Goal: Task Accomplishment & Management: Use online tool/utility

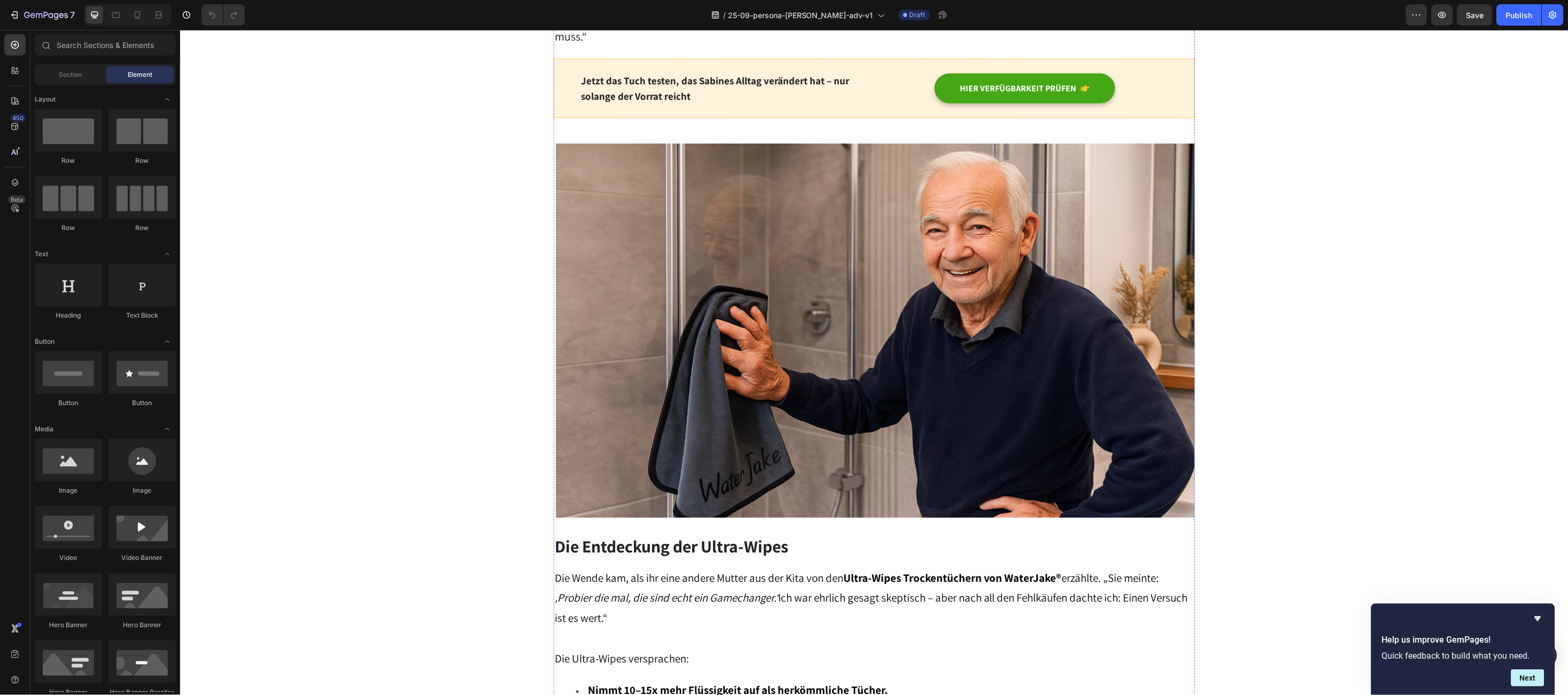
scroll to position [961, 0]
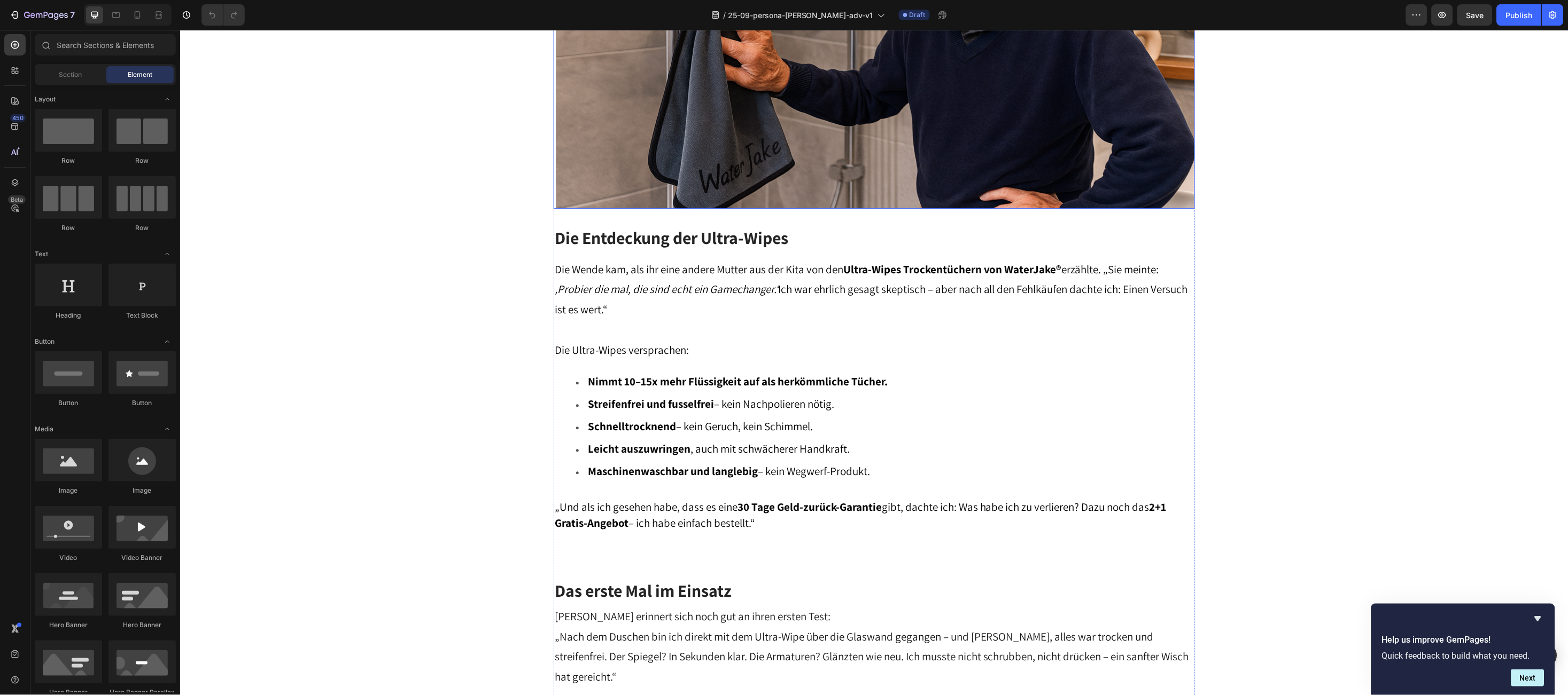
click at [881, 208] on img at bounding box center [874, 21] width 641 height 375
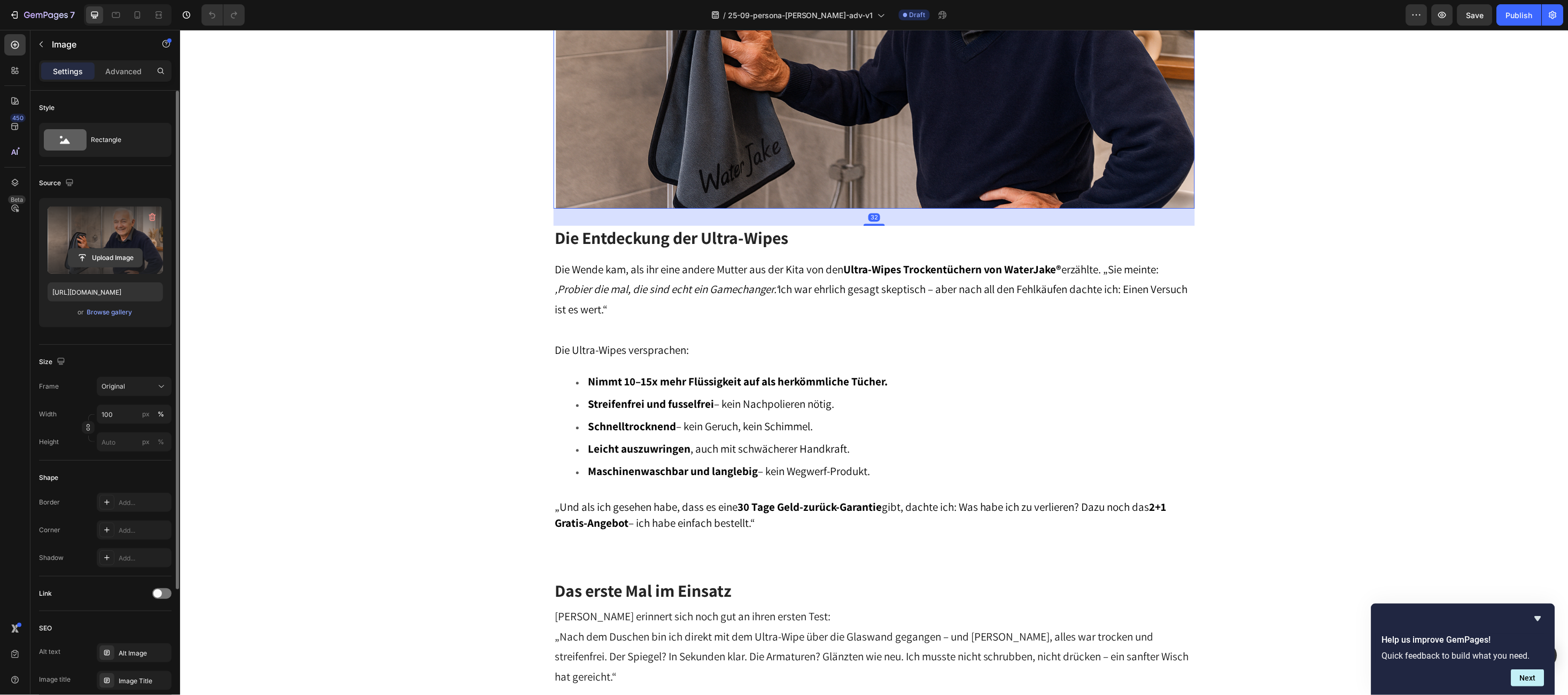
click at [97, 256] on input "file" at bounding box center [105, 258] width 73 height 18
type input "https://cdn.shopify.com/s/files/1/0588/1659/4084/files/gempages_495259470000030…"
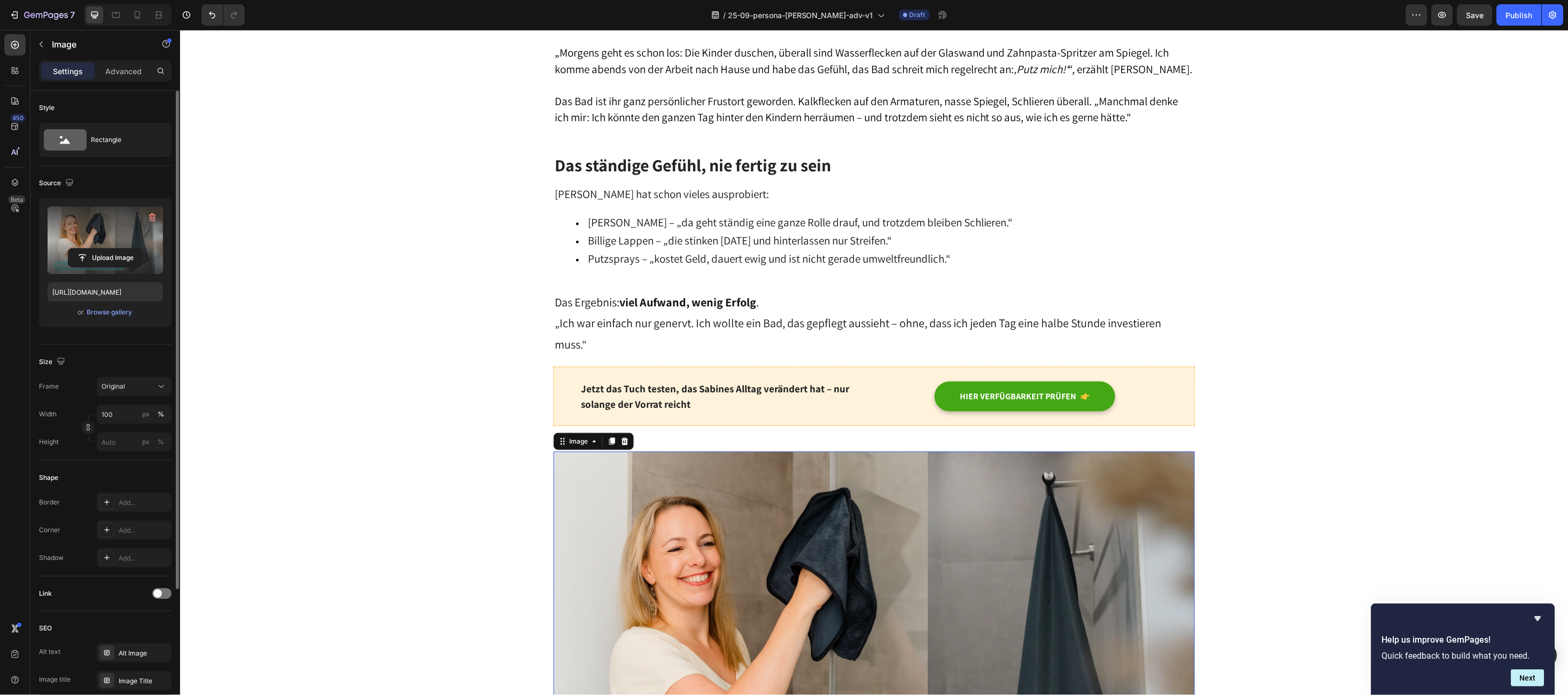
scroll to position [160, 0]
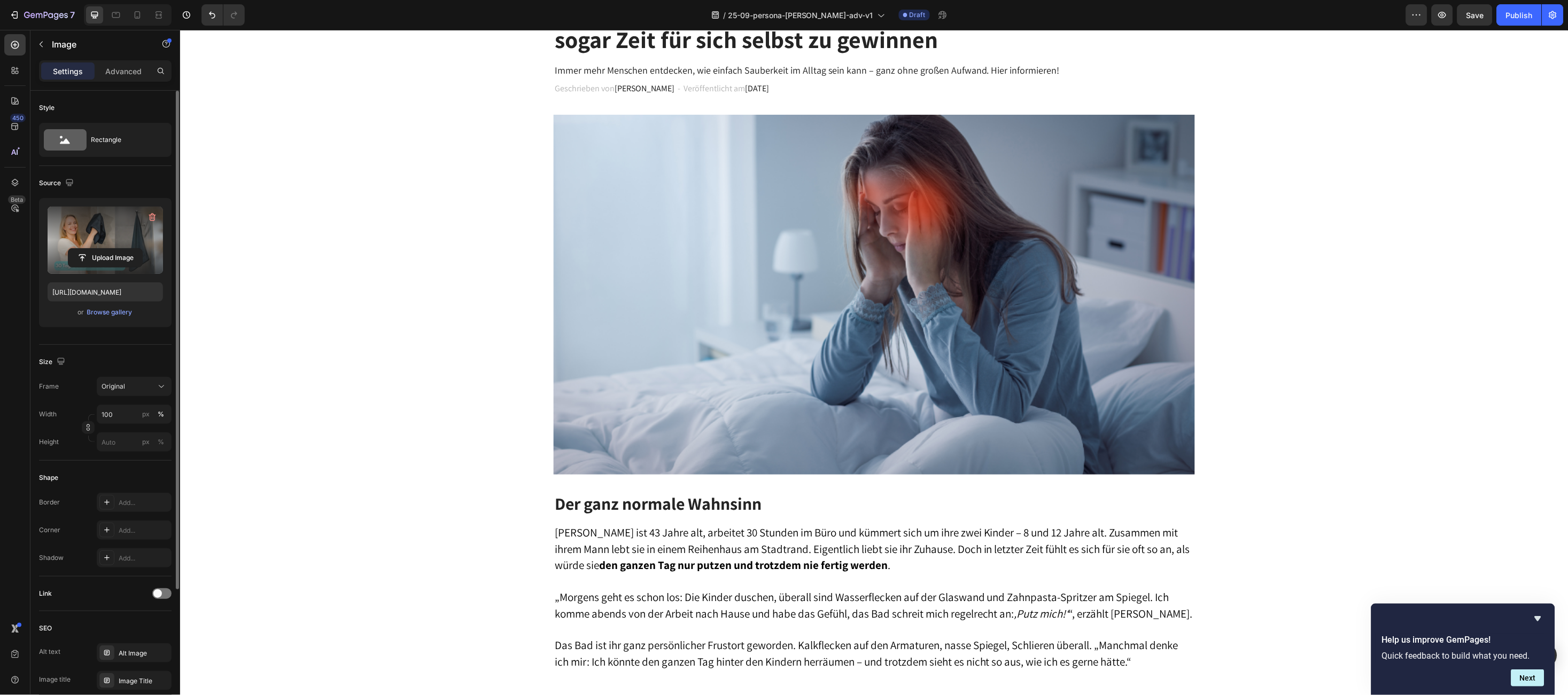
click at [940, 326] on img at bounding box center [874, 295] width 641 height 361
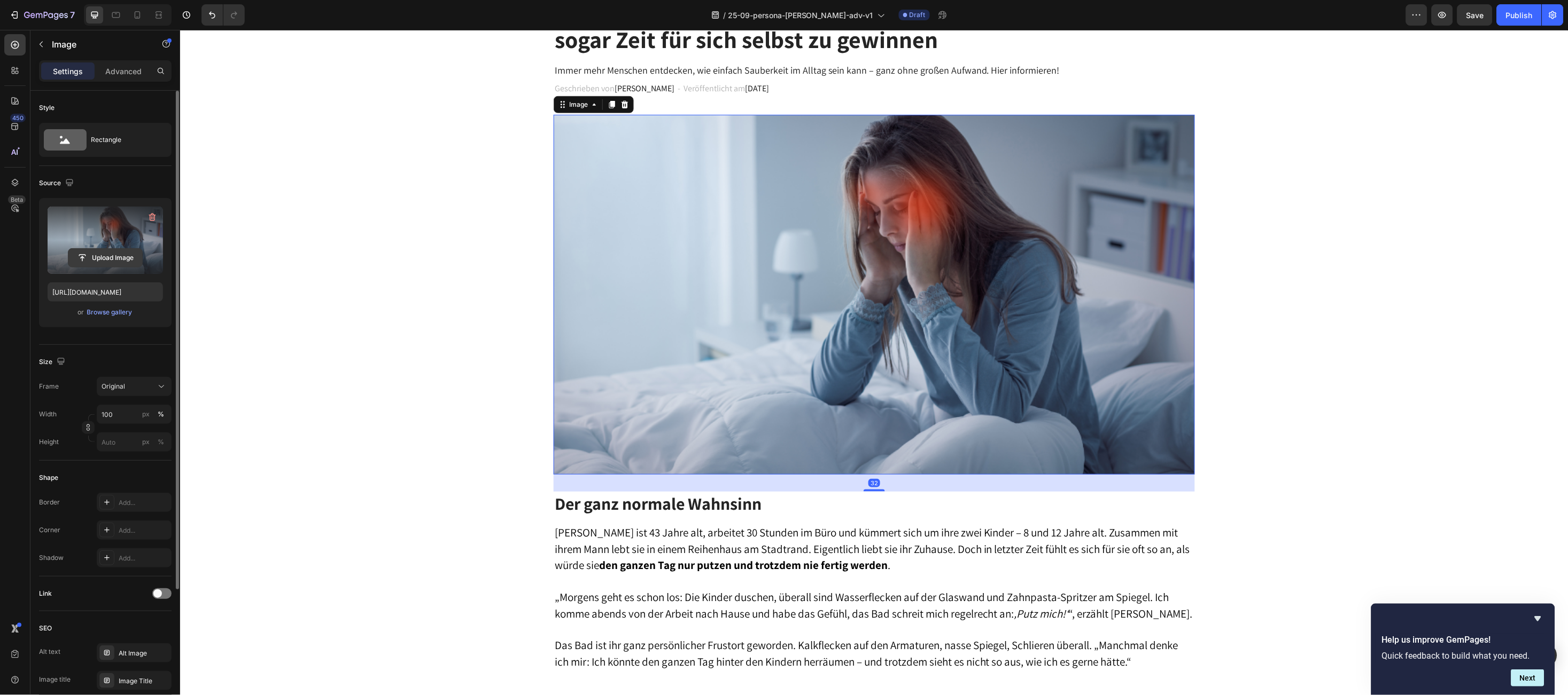
click at [104, 253] on input "file" at bounding box center [105, 258] width 73 height 18
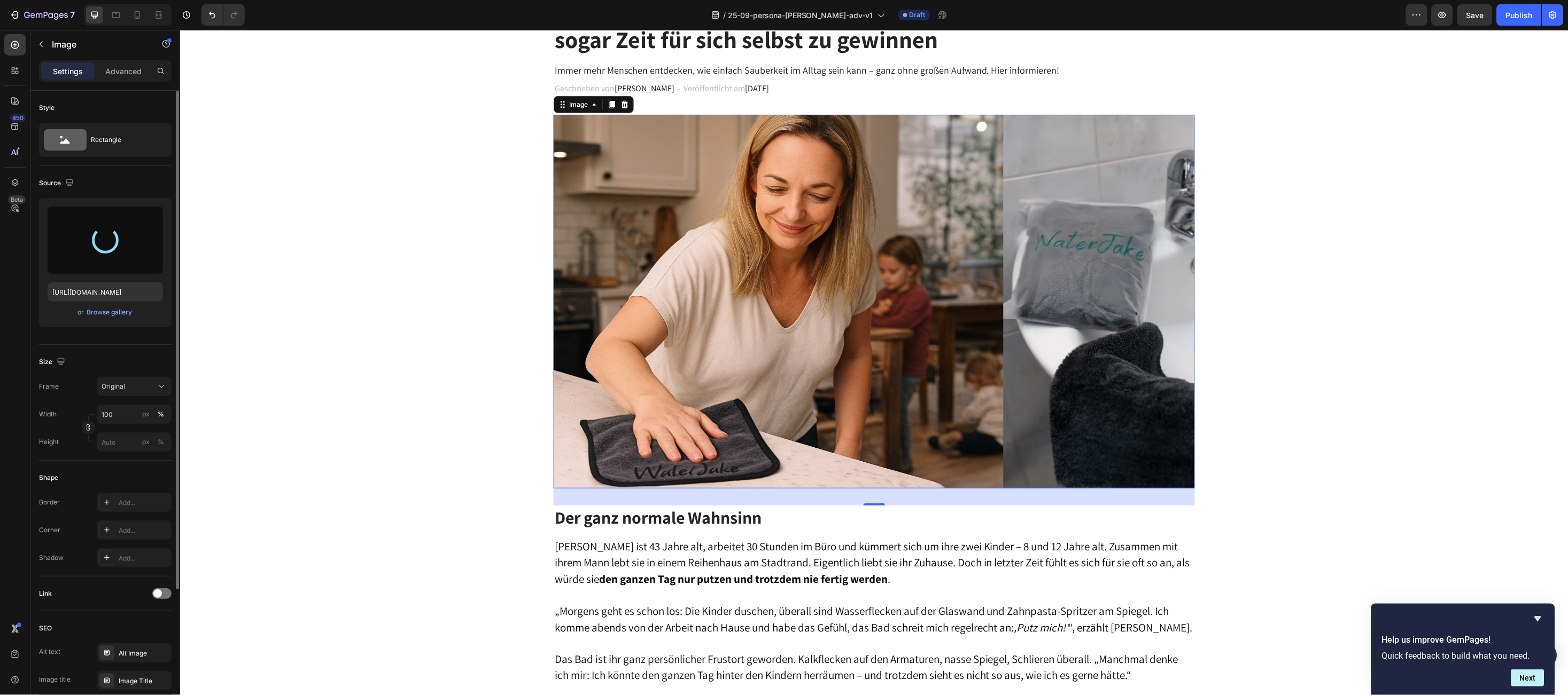
type input "https://cdn.shopify.com/s/files/1/0588/1659/4084/files/gempages_495259470000030…"
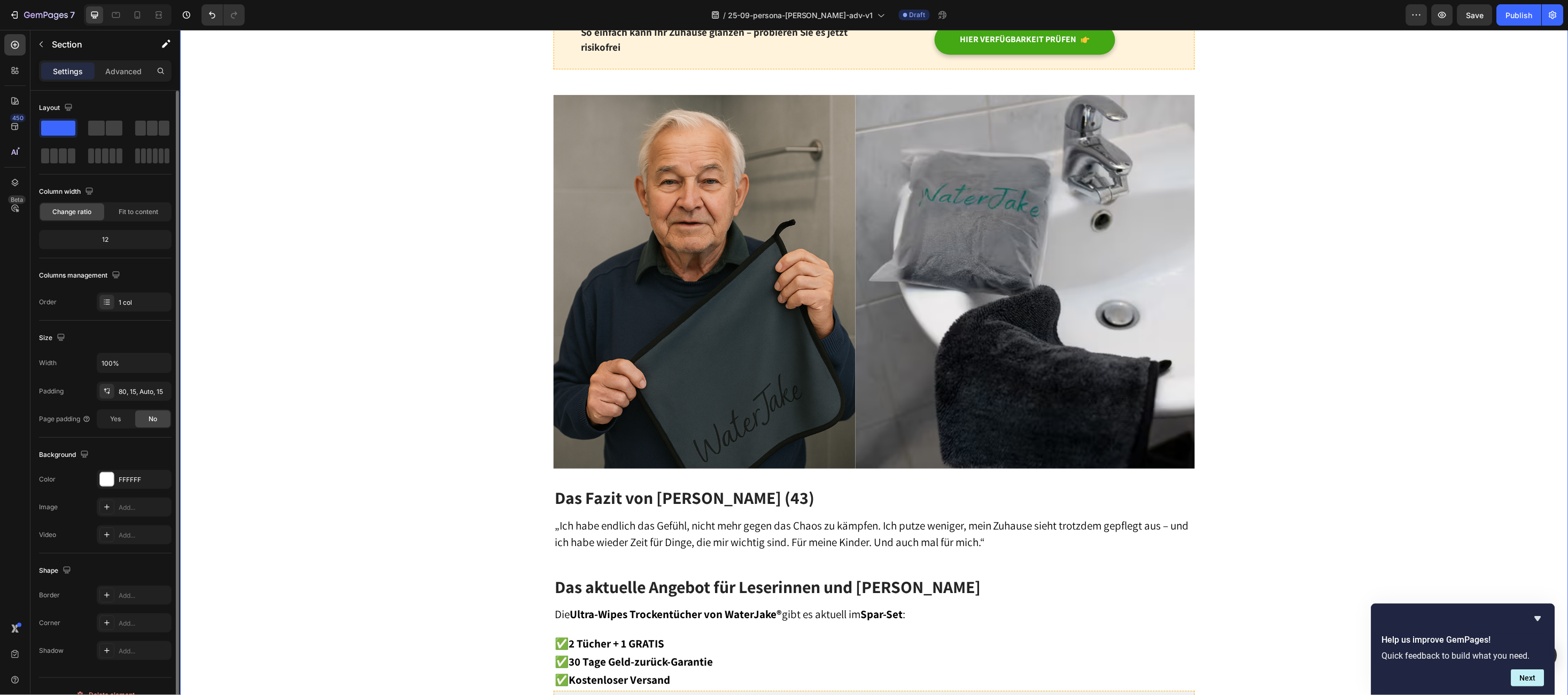
scroll to position [2884, 0]
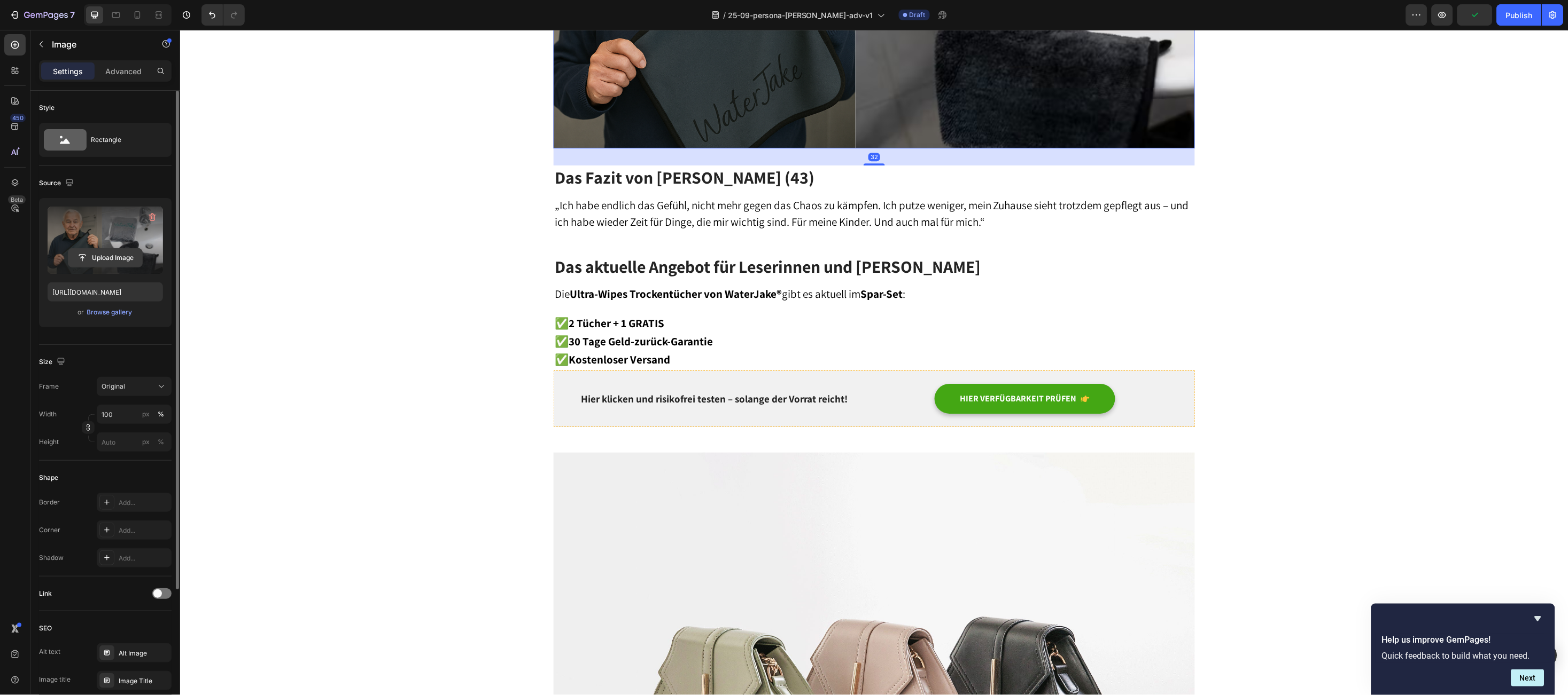
click at [83, 260] on input "file" at bounding box center [105, 258] width 73 height 18
type input "https://cdn.shopify.com/s/files/1/0588/1659/4084/files/gempages_495259470000030…"
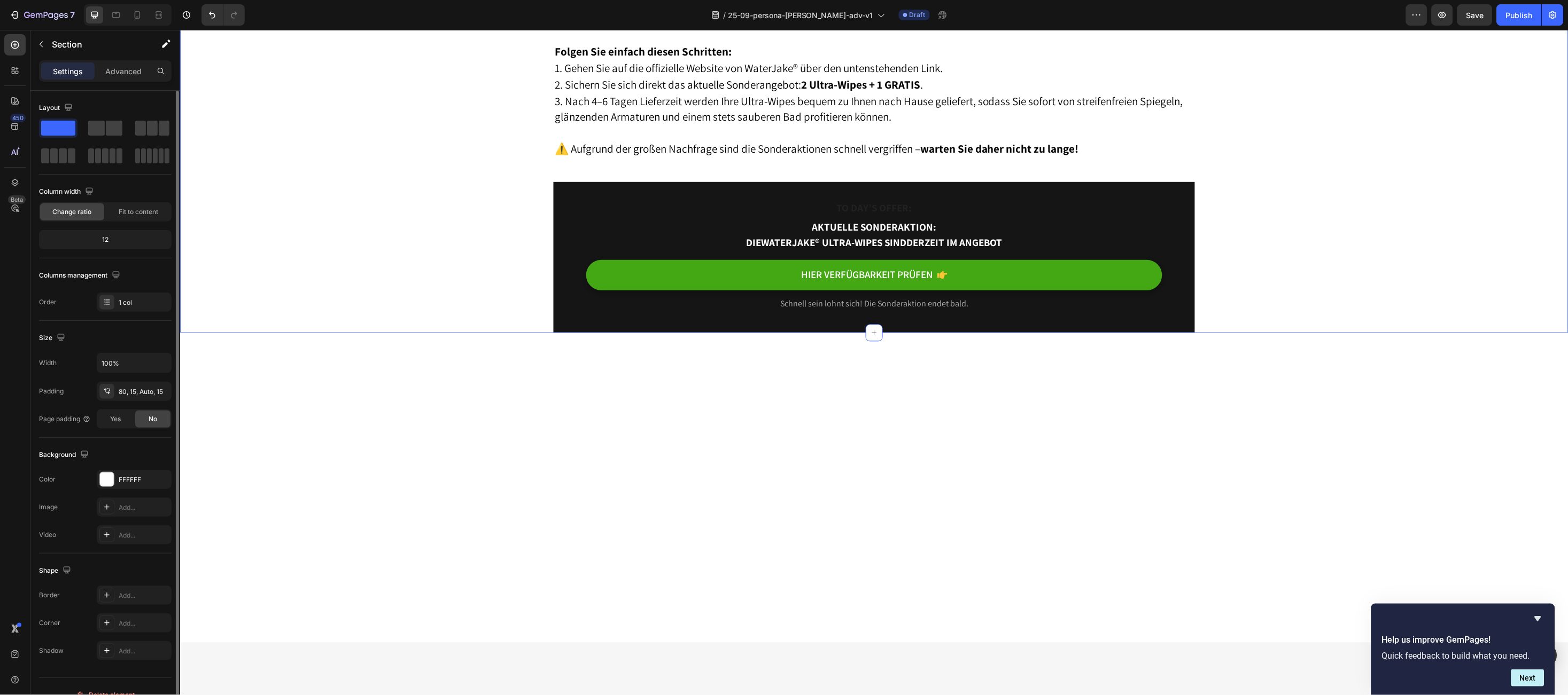
scroll to position [3846, 0]
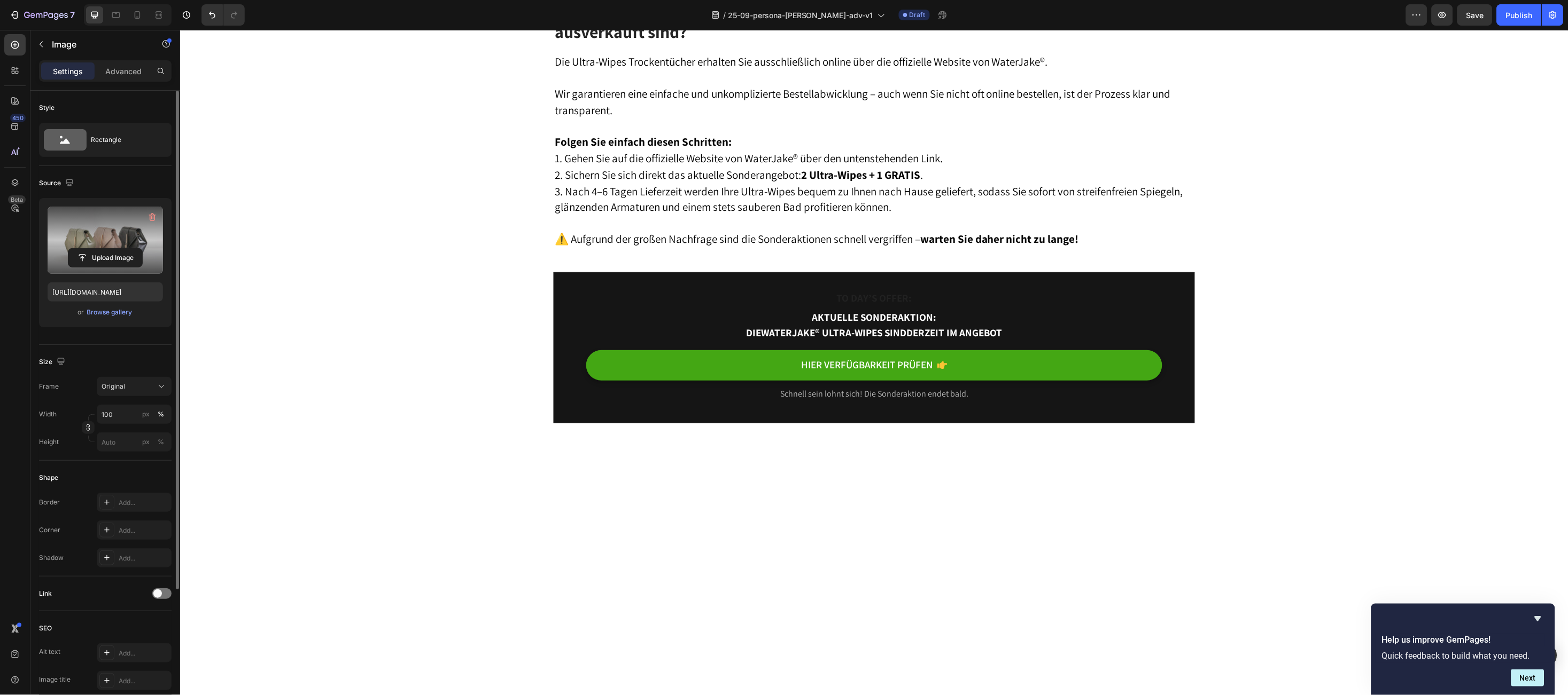
click at [81, 247] on label at bounding box center [106, 240] width 116 height 67
click at [81, 249] on input "file" at bounding box center [105, 258] width 73 height 18
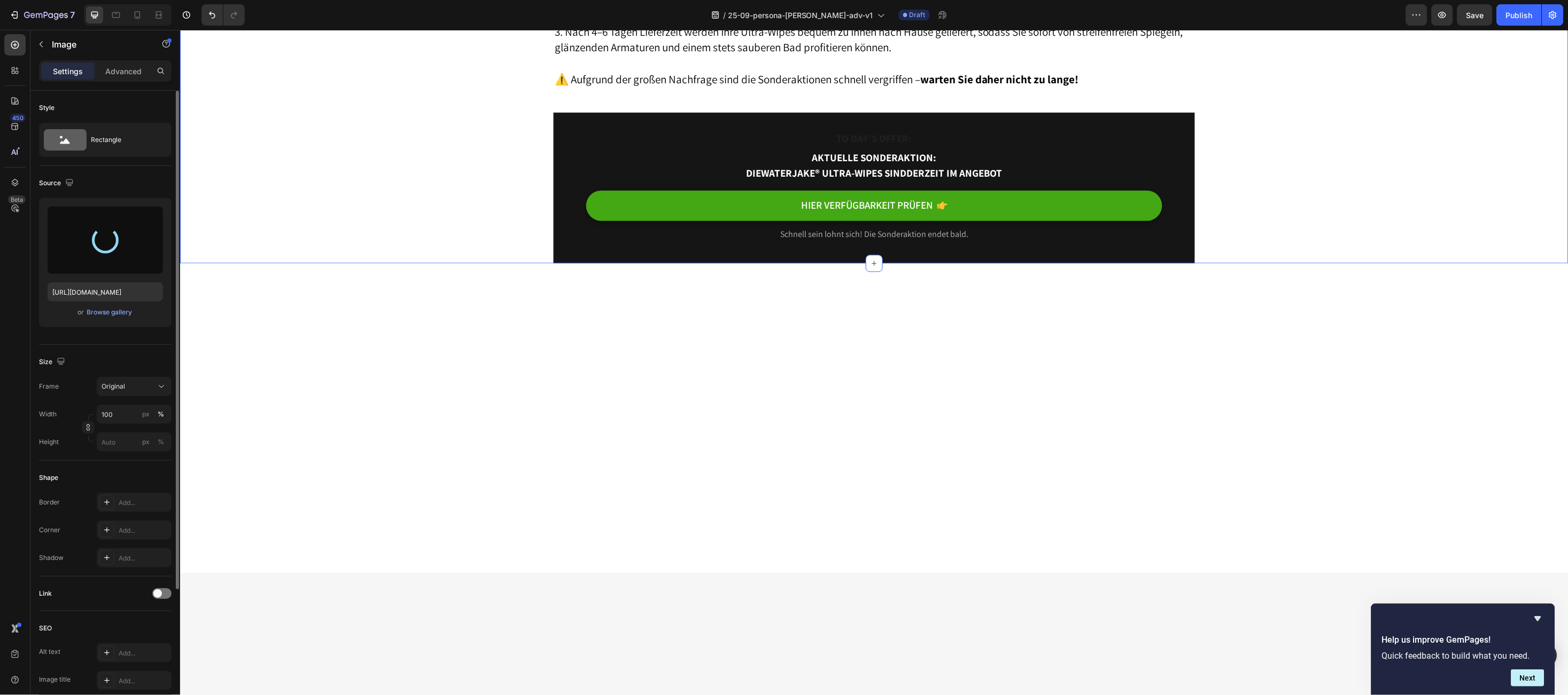
scroll to position [3685, 0]
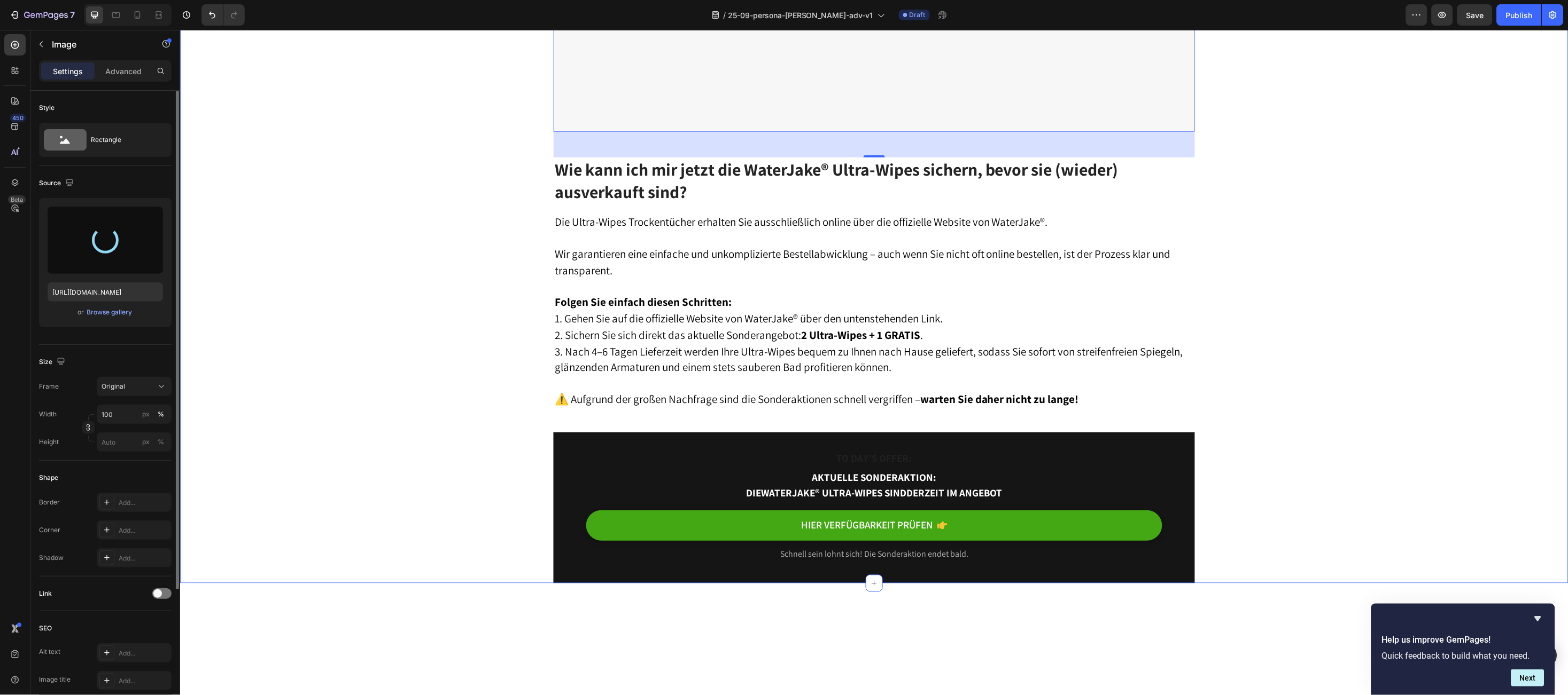
type input "https://cdn.shopify.com/s/files/1/0588/1659/4084/files/gempages_495259470000030…"
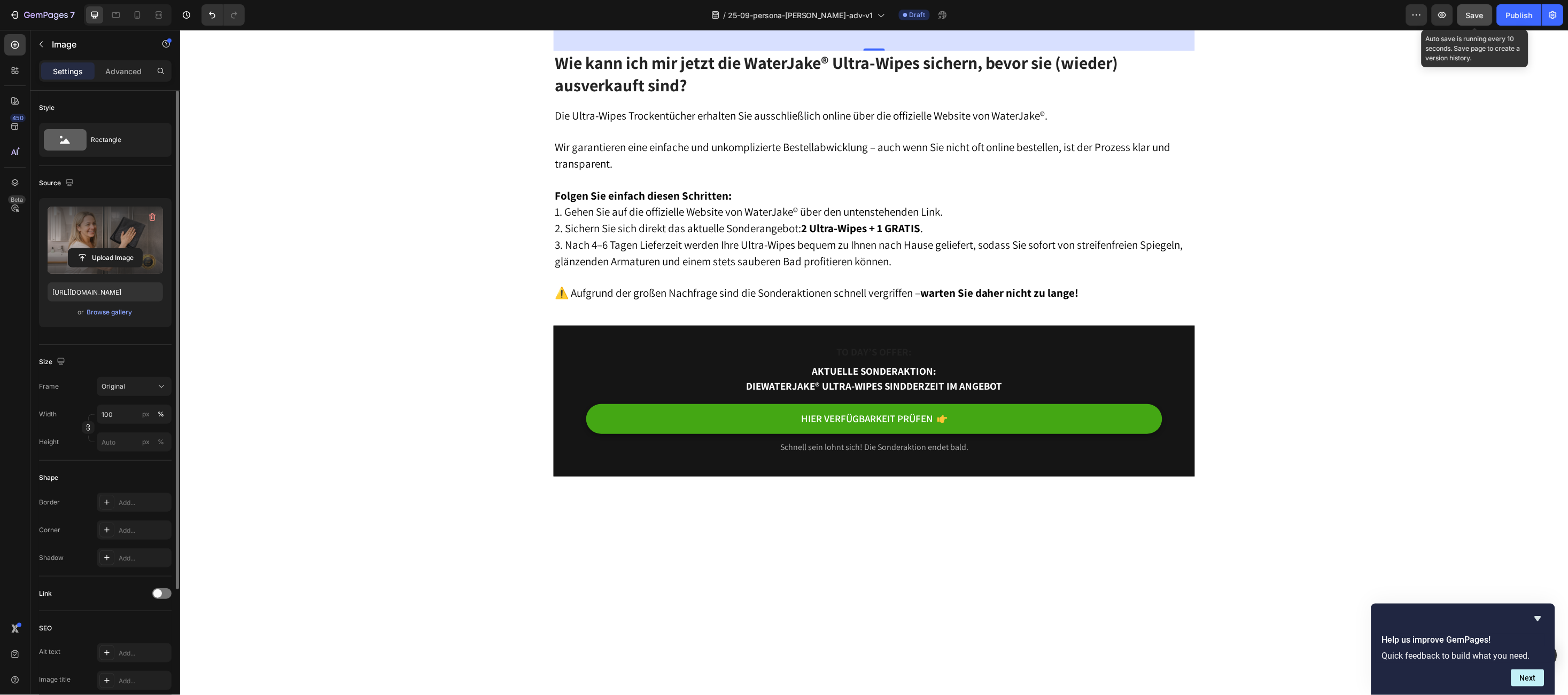
click at [1476, 16] on span "Save" at bounding box center [1474, 16] width 17 height 9
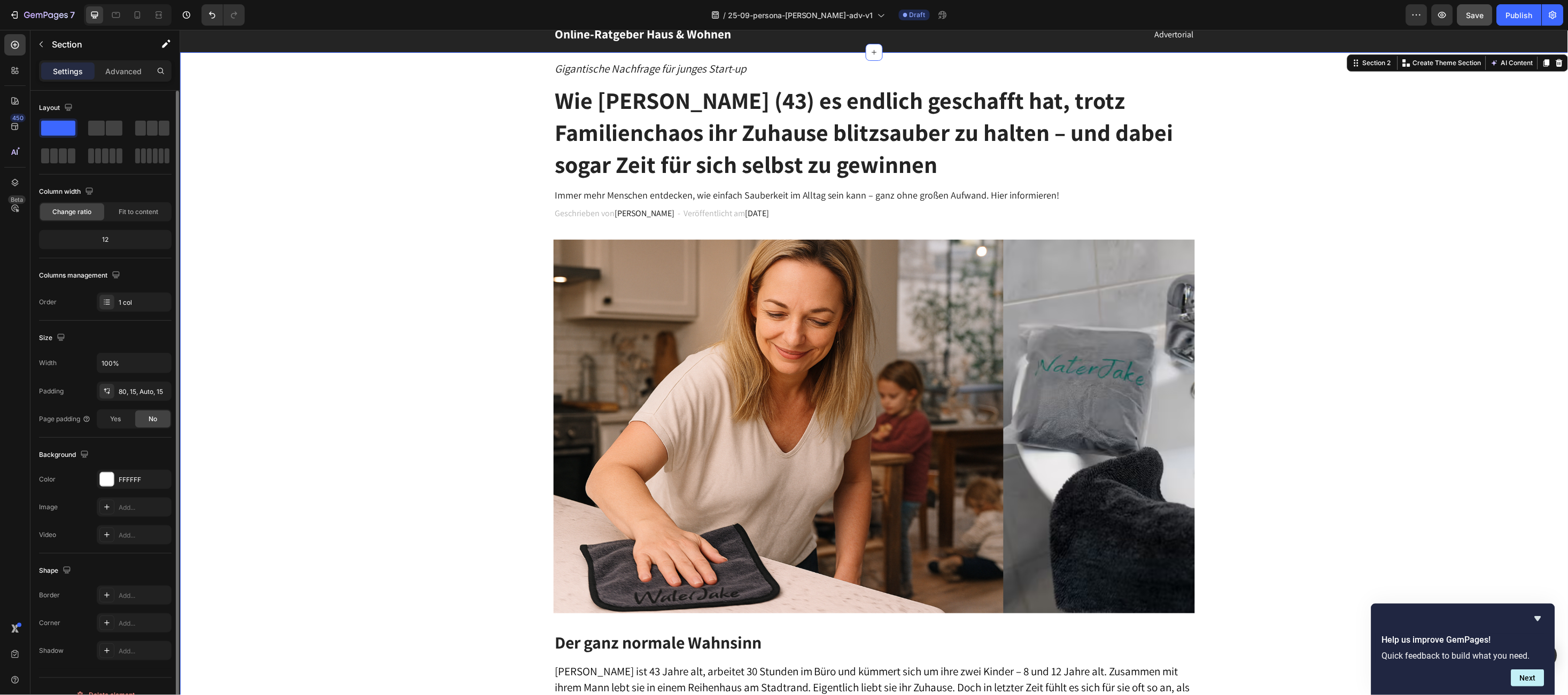
scroll to position [0, 0]
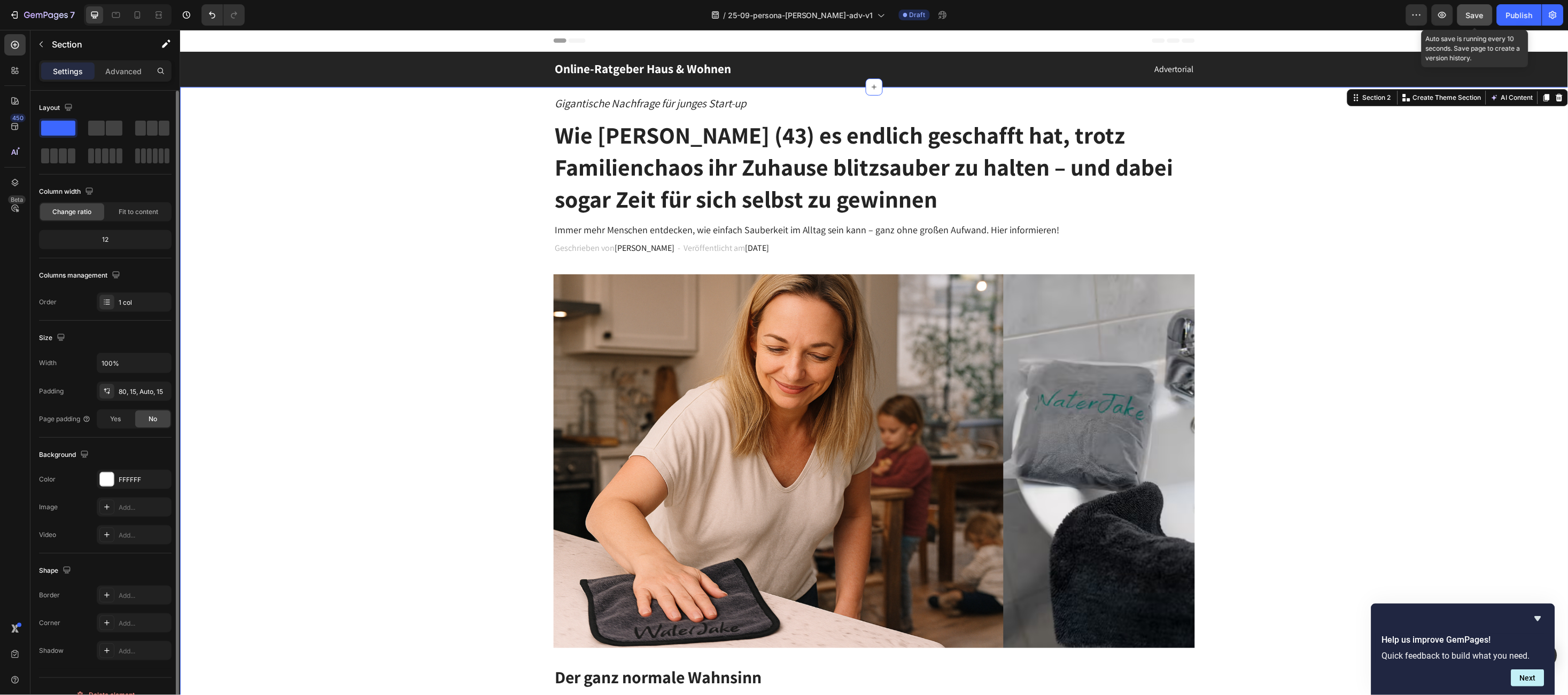
click at [1469, 20] on button "Save" at bounding box center [1475, 15] width 35 height 21
click at [1443, 21] on button "button" at bounding box center [1442, 15] width 21 height 21
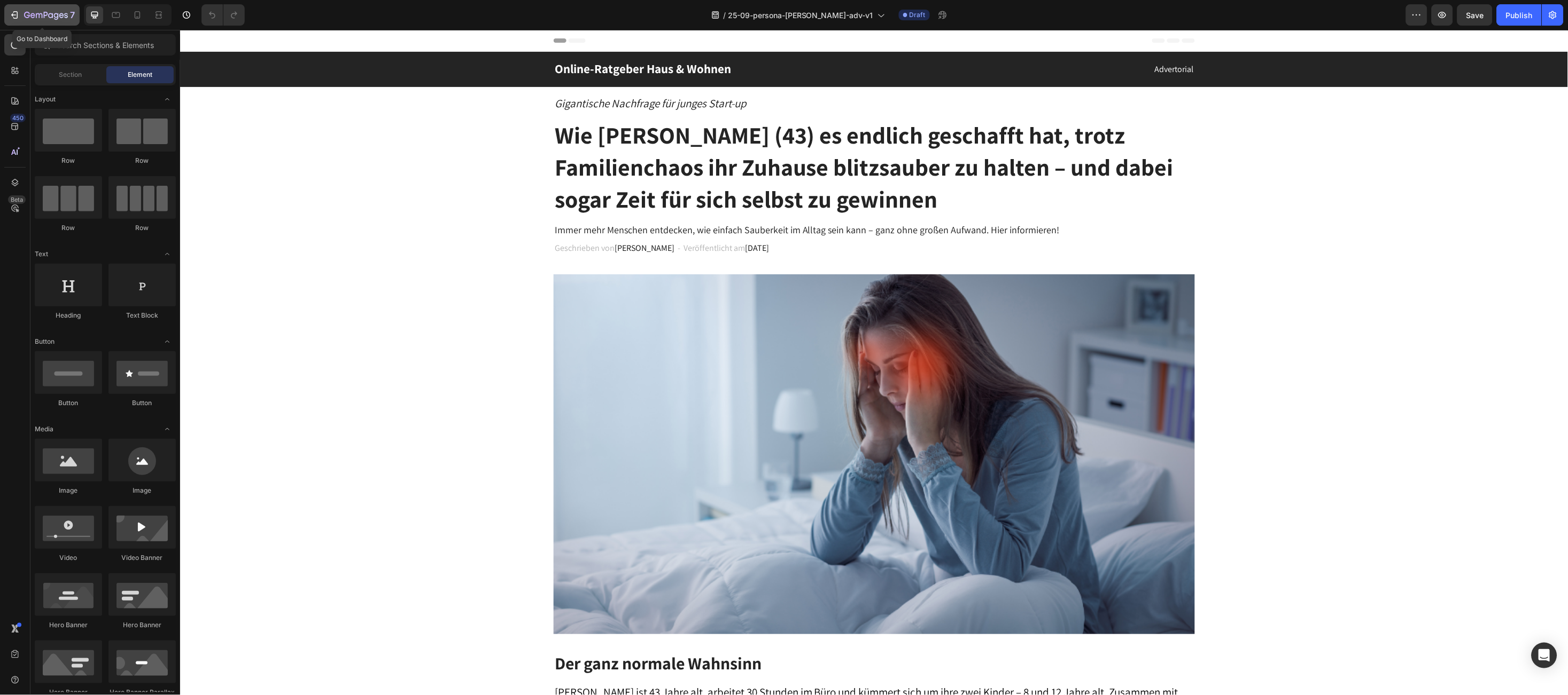
click at [9, 15] on icon "button" at bounding box center [15, 15] width 11 height 11
